Goal: Task Accomplishment & Management: Complete application form

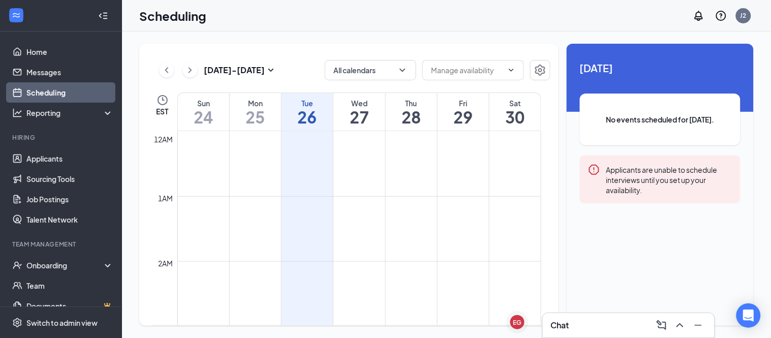
scroll to position [500, 0]
click at [683, 321] on icon "ChevronUp" at bounding box center [680, 325] width 12 height 12
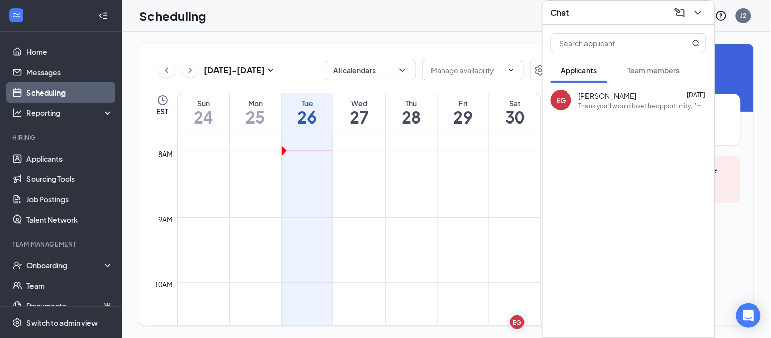
click at [597, 104] on div "Thank you! I would love the opportunity, I'm available to start this weekend or…" at bounding box center [643, 106] width 128 height 9
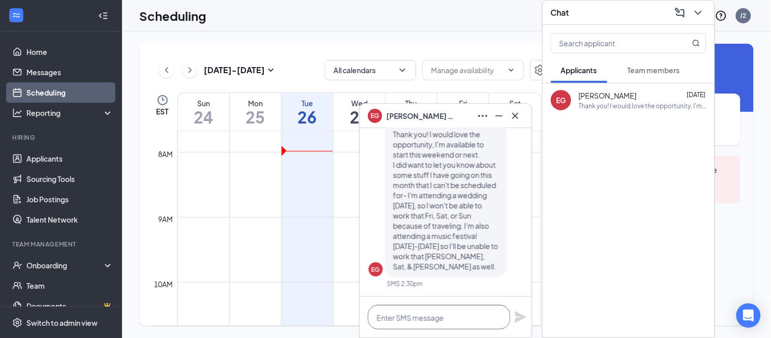
drag, startPoint x: 429, startPoint y: 323, endPoint x: 441, endPoint y: 323, distance: 12.7
click at [429, 323] on textarea at bounding box center [439, 317] width 142 height 24
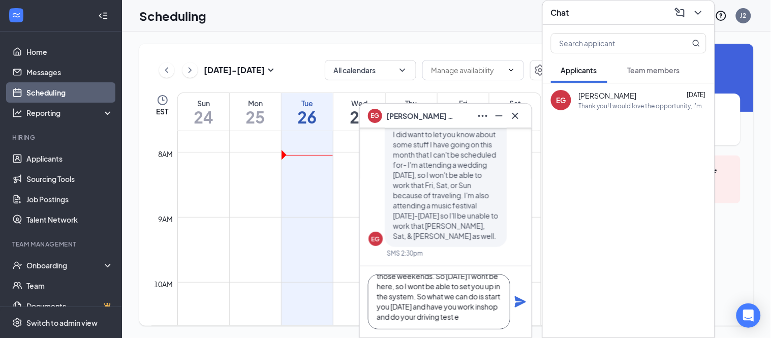
scroll to position [42, 0]
click at [431, 308] on textarea "Okay sounds good, I have another driver that should be able to cover those week…" at bounding box center [439, 302] width 142 height 55
click at [450, 316] on textarea "Okay sounds good, I have another driver that should be able to cover those week…" at bounding box center [439, 302] width 142 height 55
type textarea "Okay sounds good, I have another driver that should be able to cover those week…"
click at [519, 304] on icon "Plane" at bounding box center [520, 301] width 11 height 11
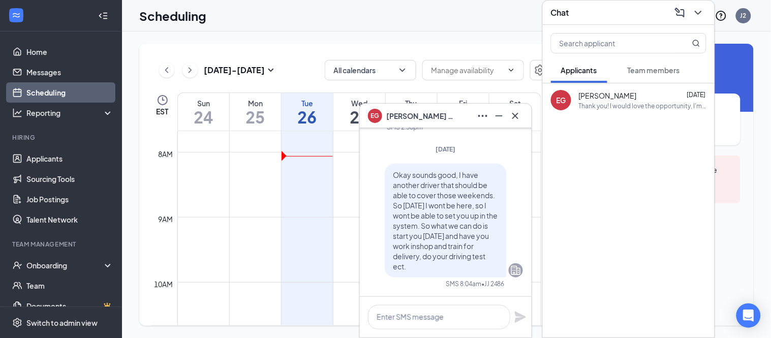
scroll to position [0, 0]
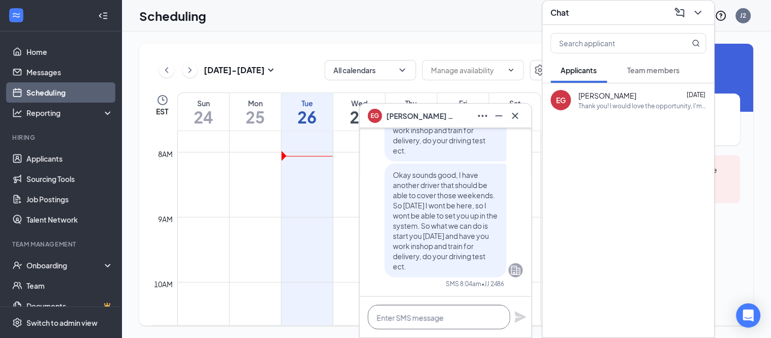
click at [452, 324] on textarea at bounding box center [439, 317] width 142 height 24
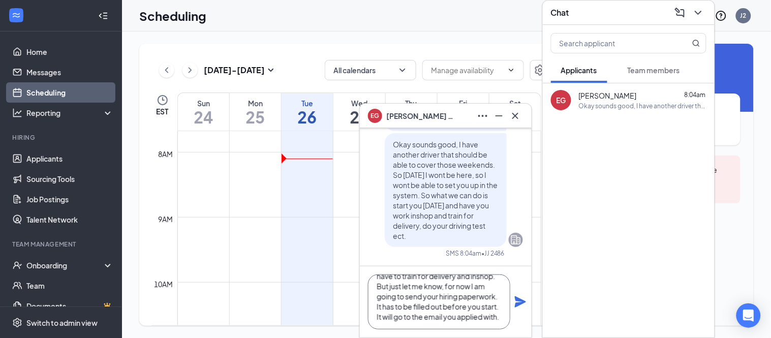
scroll to position [42, 0]
type textarea "If that doesn't work for you then I can start you any day next week. You will h…"
click at [517, 299] on icon "Plane" at bounding box center [520, 301] width 11 height 11
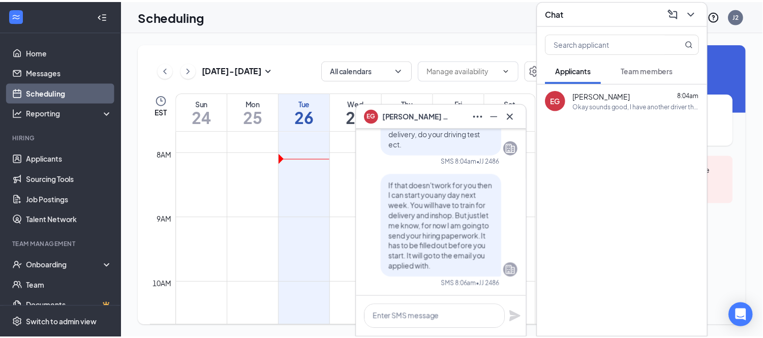
scroll to position [0, 0]
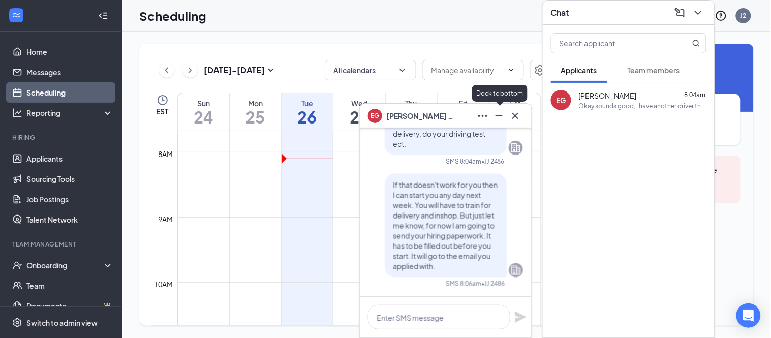
click at [494, 117] on icon "Minimize" at bounding box center [499, 116] width 12 height 12
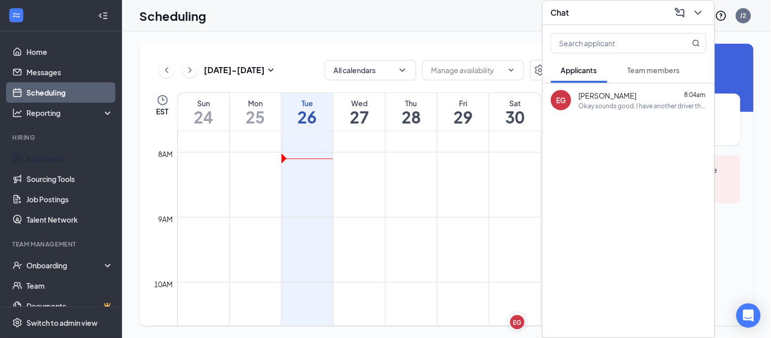
drag, startPoint x: 56, startPoint y: 162, endPoint x: 471, endPoint y: 230, distance: 420.5
click at [56, 162] on link "Applicants" at bounding box center [69, 158] width 87 height 20
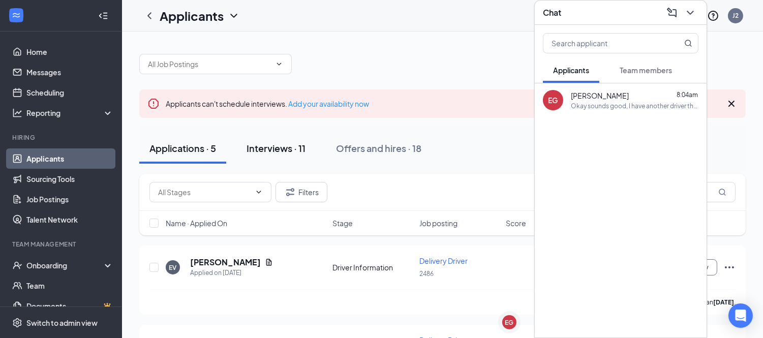
click at [258, 151] on div "Interviews · 11" at bounding box center [276, 148] width 59 height 13
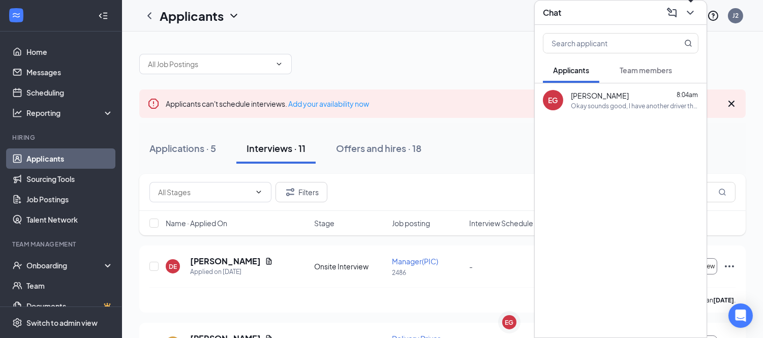
click at [689, 7] on icon "ChevronDown" at bounding box center [690, 13] width 12 height 12
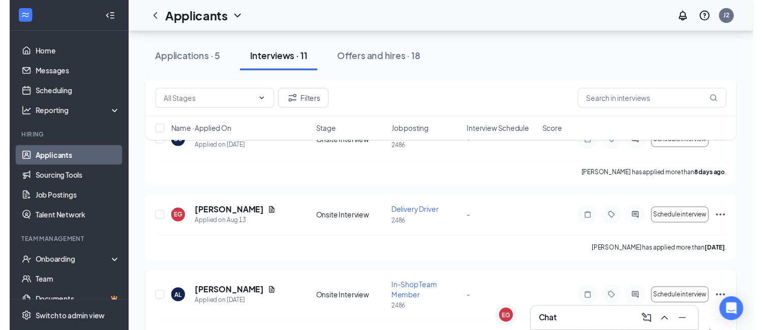
scroll to position [452, 0]
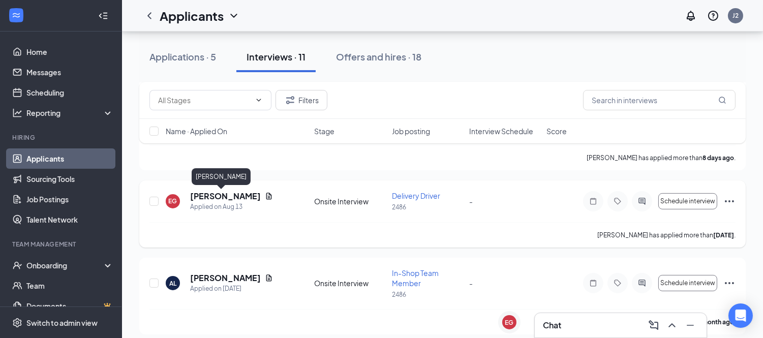
click at [230, 198] on h5 "[PERSON_NAME]" at bounding box center [225, 196] width 71 height 11
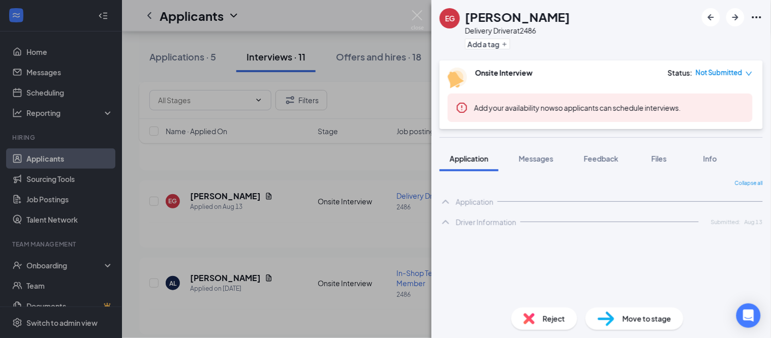
click at [648, 317] on span "Move to stage" at bounding box center [647, 318] width 49 height 11
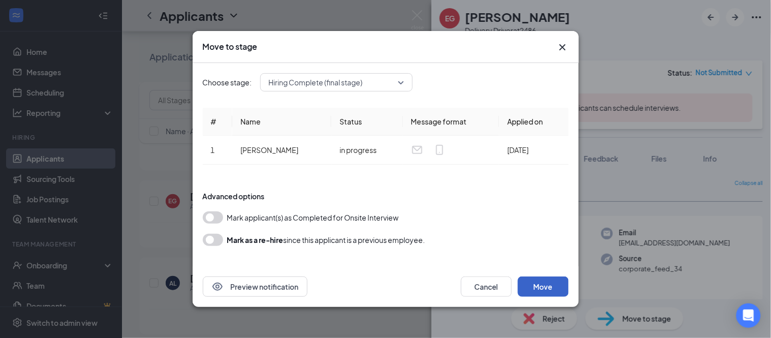
click at [543, 285] on button "Move" at bounding box center [543, 287] width 51 height 20
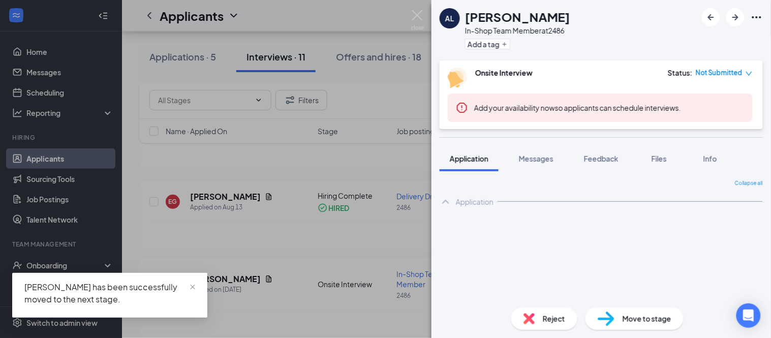
click at [196, 166] on div "AL [PERSON_NAME] In-Shop Team Member at 2486 Add a tag Onsite Interview Status …" at bounding box center [385, 169] width 771 height 338
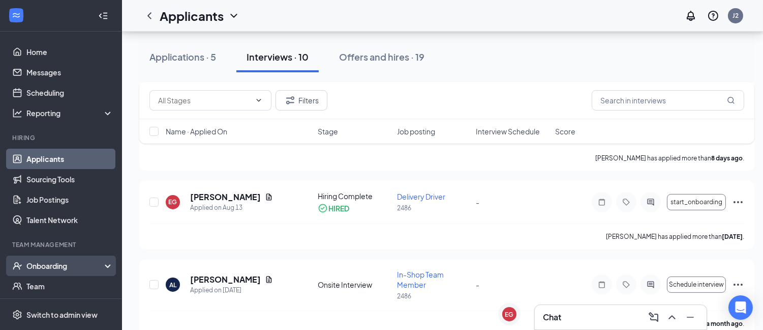
click at [49, 262] on div "Onboarding" at bounding box center [65, 265] width 78 height 10
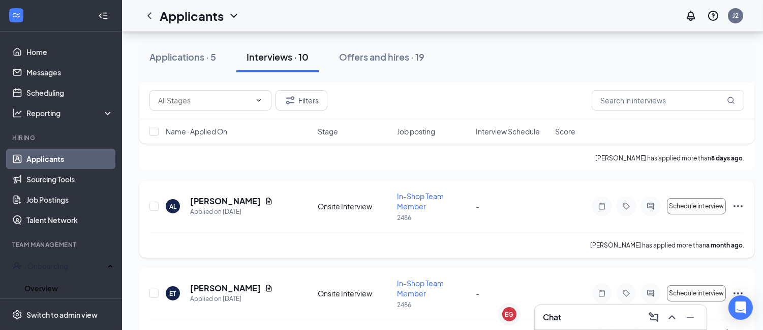
drag, startPoint x: 59, startPoint y: 290, endPoint x: 150, endPoint y: 256, distance: 96.7
click at [59, 290] on link "Overview" at bounding box center [68, 288] width 89 height 20
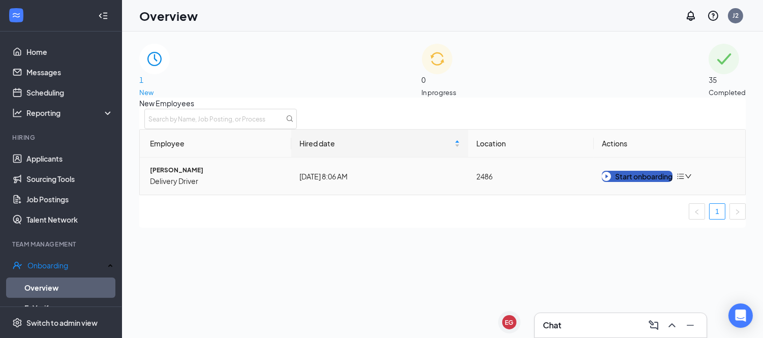
click at [615, 182] on button "Start onboarding" at bounding box center [637, 176] width 71 height 11
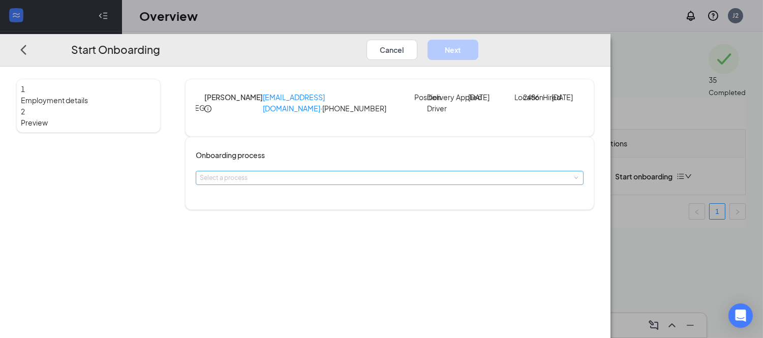
click at [381, 183] on div "Select a process" at bounding box center [387, 178] width 375 height 10
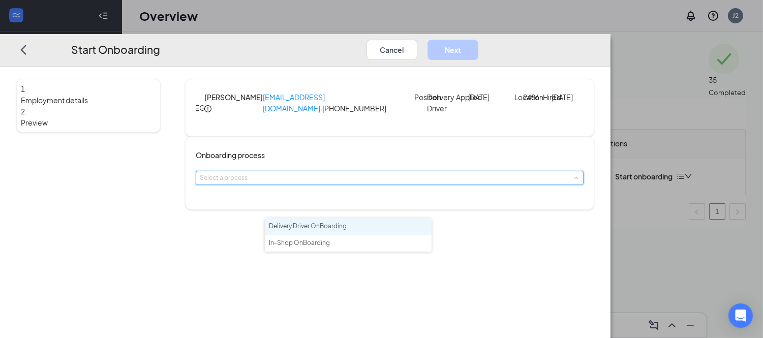
click at [369, 225] on li "Delivery Driver OnBoarding" at bounding box center [348, 226] width 167 height 17
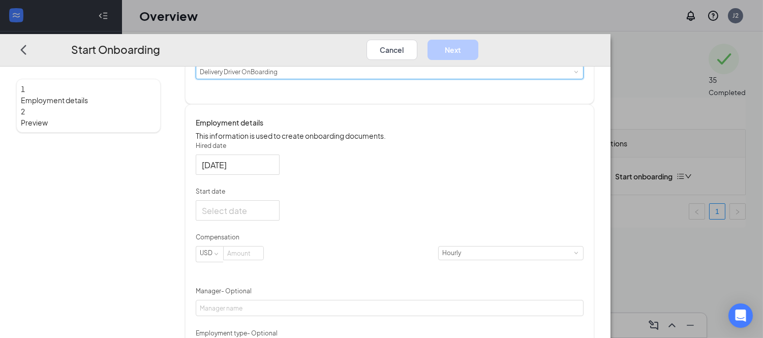
scroll to position [113, 0]
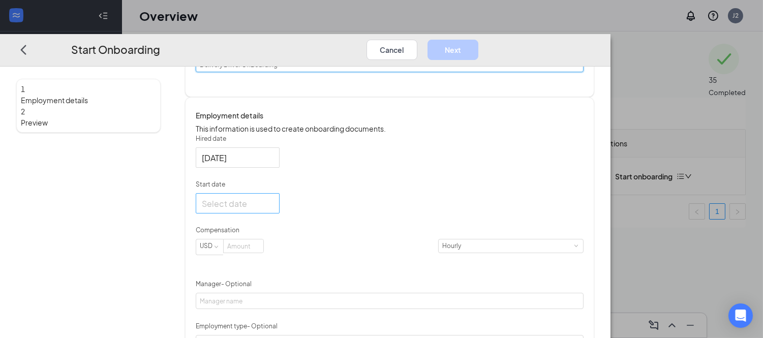
click at [274, 210] on div at bounding box center [238, 203] width 72 height 13
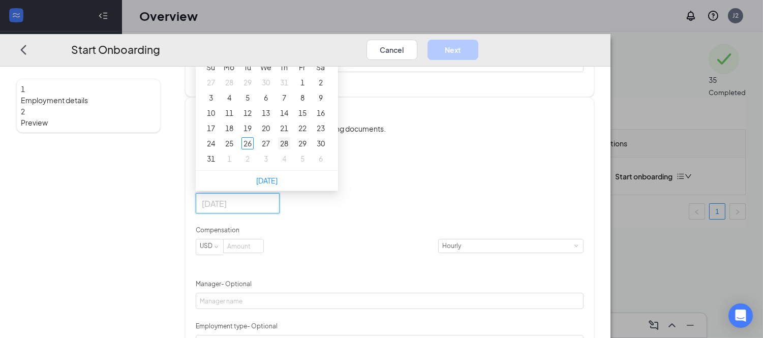
type input "[DATE]"
click at [290, 150] on div "28" at bounding box center [284, 143] width 12 height 12
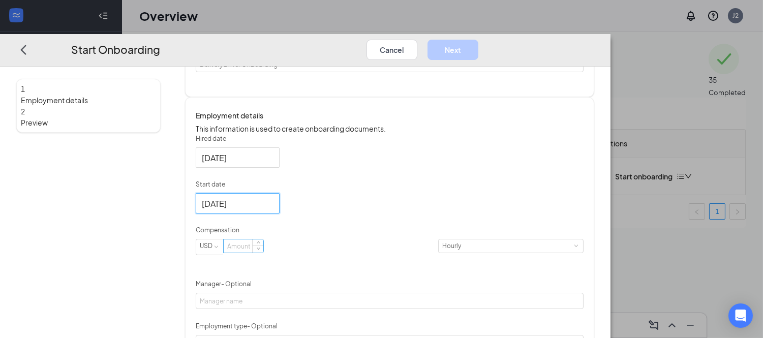
click at [263, 253] on input at bounding box center [244, 246] width 40 height 13
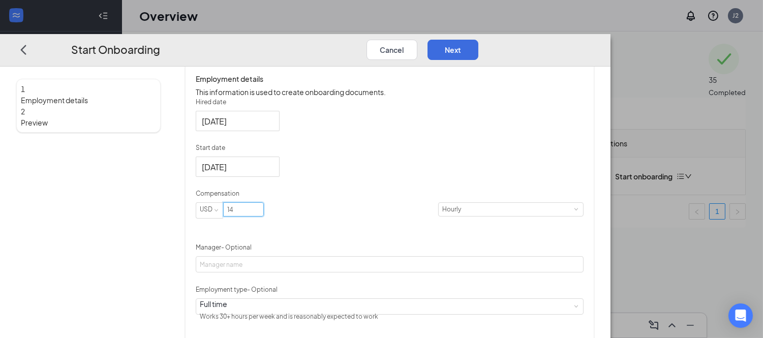
scroll to position [226, 0]
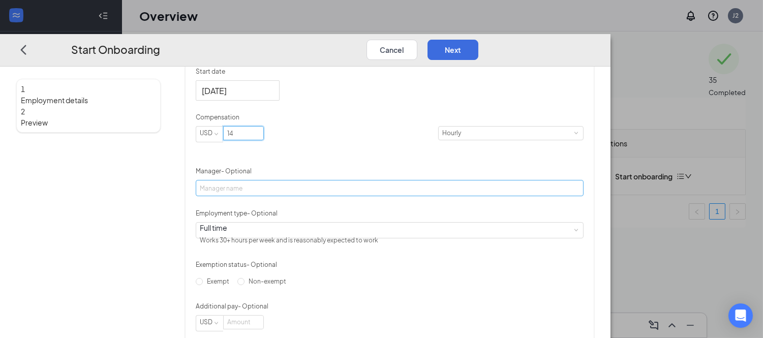
type input "14"
click at [399, 196] on input "Manager - Optional" at bounding box center [390, 188] width 388 height 16
type input "Amber"
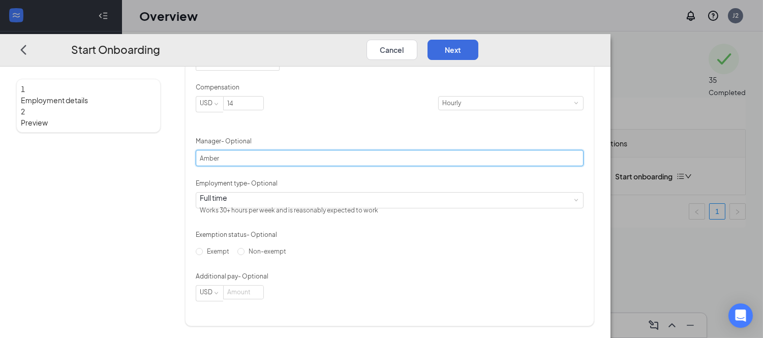
scroll to position [282, 0]
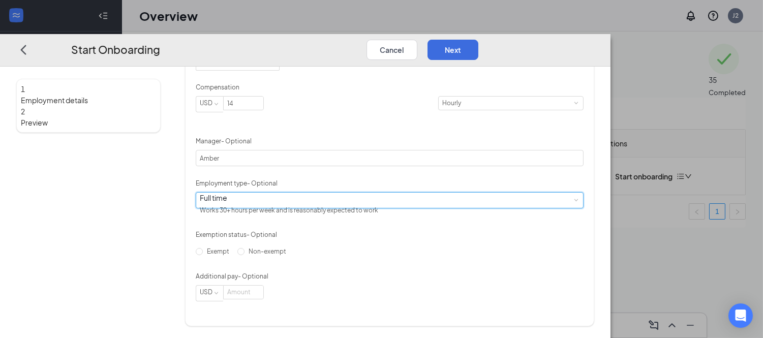
click at [419, 207] on div "Full time Works 30+ hours per week and is reasonably expected to work" at bounding box center [390, 199] width 380 height 15
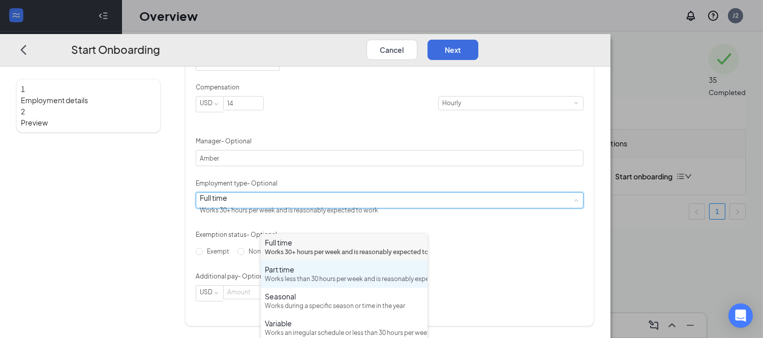
click at [369, 275] on div "Part time" at bounding box center [344, 269] width 159 height 10
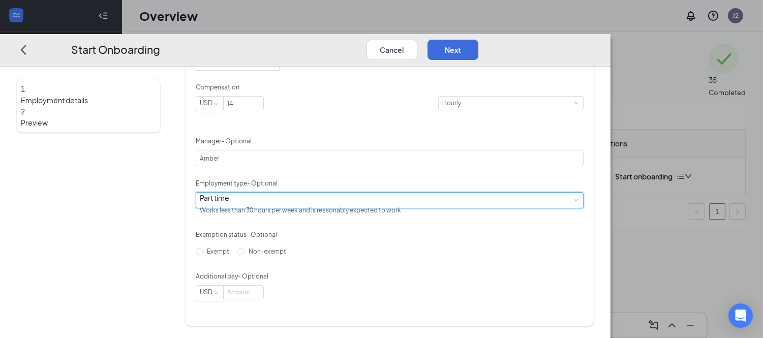
scroll to position [306, 0]
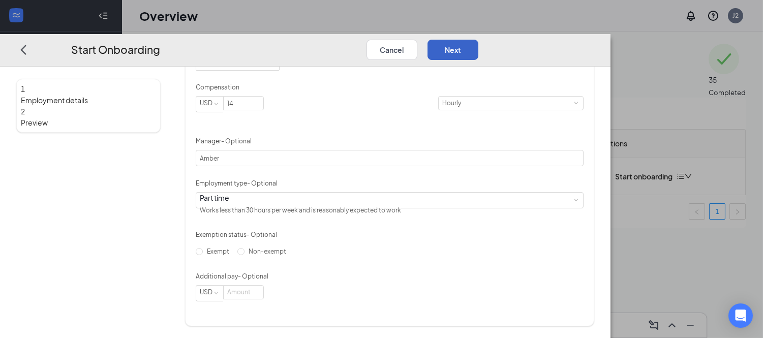
click at [479, 39] on button "Next" at bounding box center [453, 49] width 51 height 20
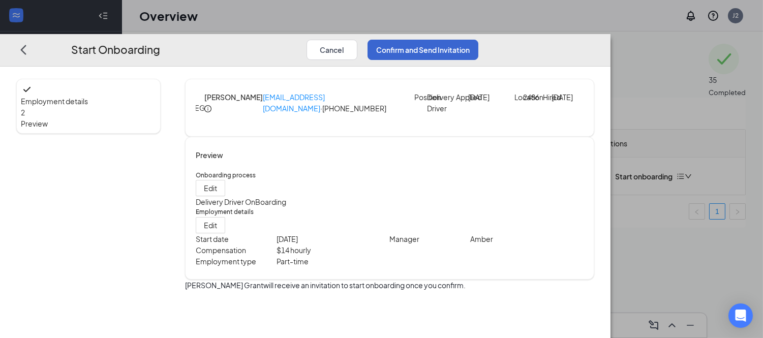
scroll to position [10, 0]
click at [479, 39] on button "Confirm and Send Invitation" at bounding box center [423, 49] width 111 height 20
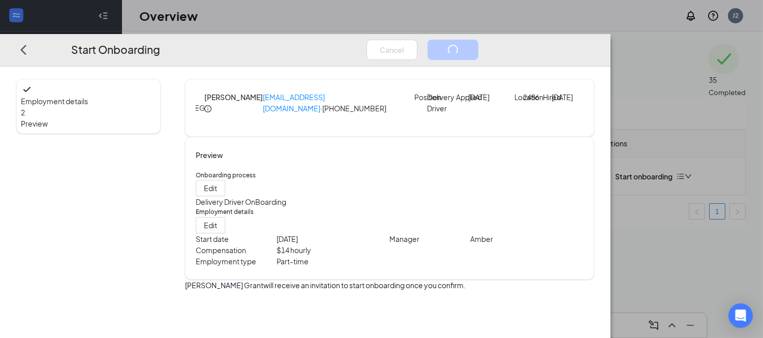
scroll to position [0, 0]
